Goal: Find specific page/section: Find specific page/section

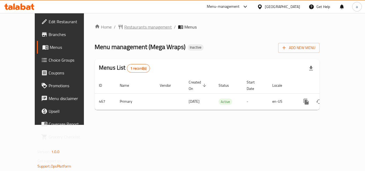
click at [124, 28] on span "Restaurants management" at bounding box center [148, 27] width 48 height 6
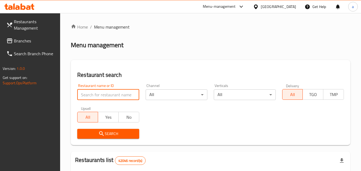
click at [90, 93] on input "search" at bounding box center [108, 95] width 62 height 11
paste input "340"
type input "340"
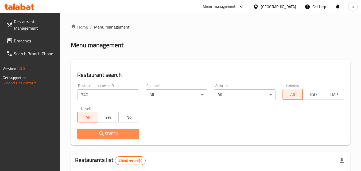
click at [107, 135] on span "Search" at bounding box center [107, 134] width 53 height 7
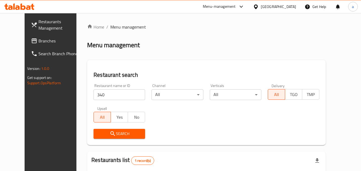
click at [116, 134] on span "Search" at bounding box center [119, 134] width 43 height 7
click at [112, 133] on span "Search" at bounding box center [119, 134] width 43 height 7
click at [100, 94] on input "340" at bounding box center [120, 95] width 52 height 11
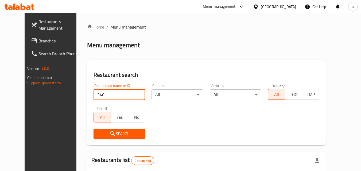
click at [133, 95] on input "340" at bounding box center [120, 95] width 52 height 11
click at [109, 94] on input "search" at bounding box center [120, 95] width 52 height 11
paste input "340"
type input "340"
click at [30, 35] on link "Branches" at bounding box center [56, 40] width 58 height 13
